Goal: Contribute content

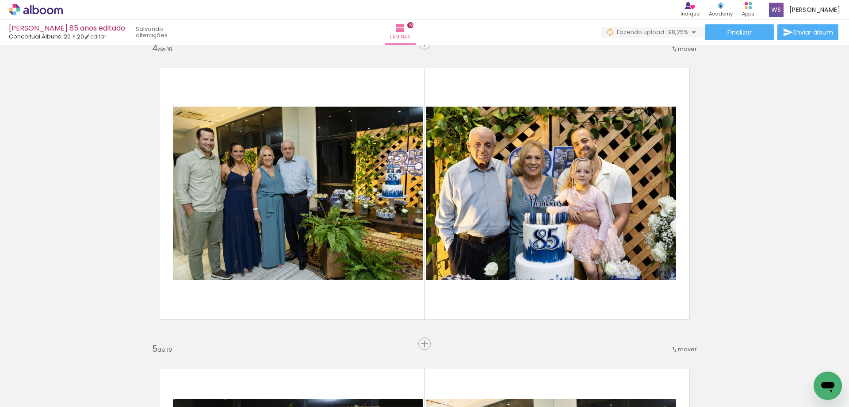
scroll to position [0, 1706]
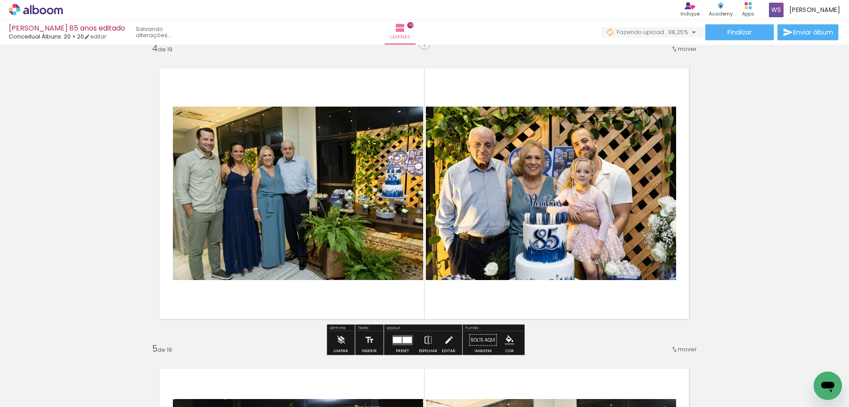
scroll to position [0, 1706]
click at [548, 206] on quentale-photo at bounding box center [551, 193] width 250 height 173
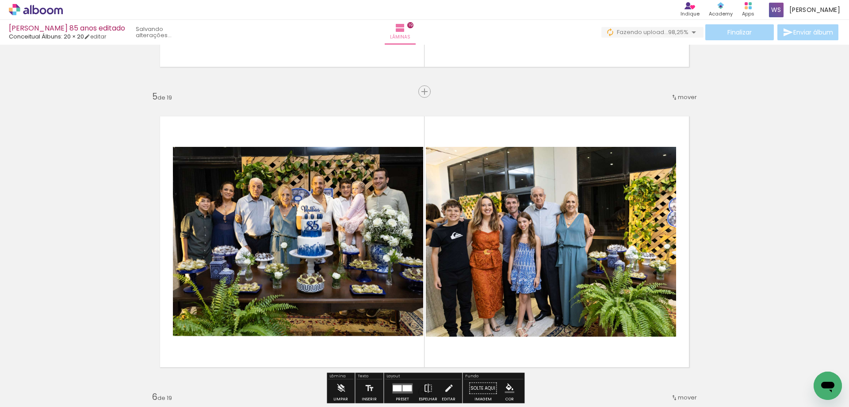
scroll to position [1176, 0]
